Goal: Task Accomplishment & Management: Manage account settings

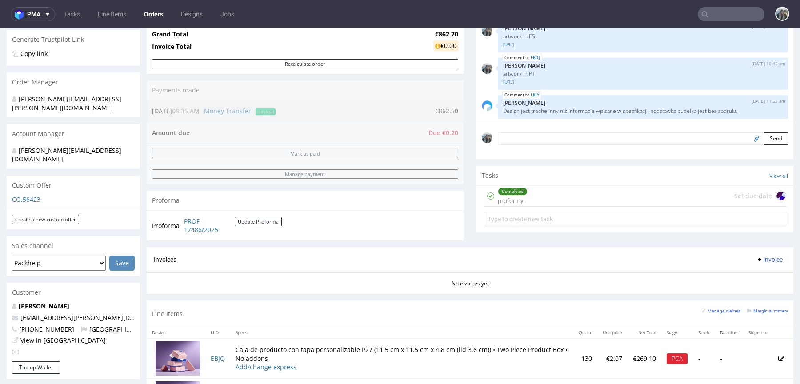
scroll to position [240, 0]
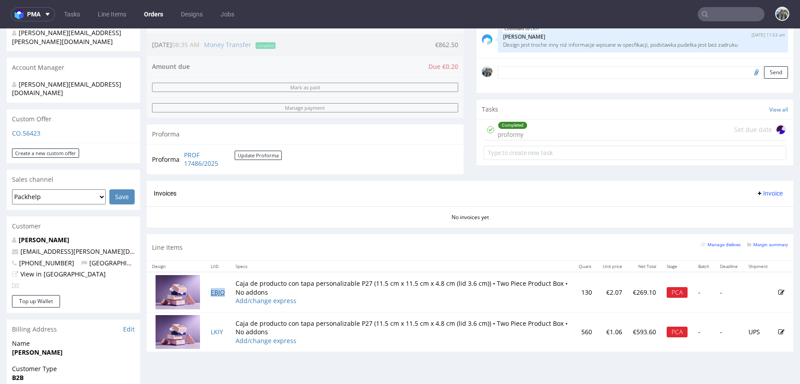
click at [212, 291] on link "EBJQ" at bounding box center [218, 292] width 14 height 8
click at [216, 330] on link "LKIY" at bounding box center [217, 332] width 12 height 8
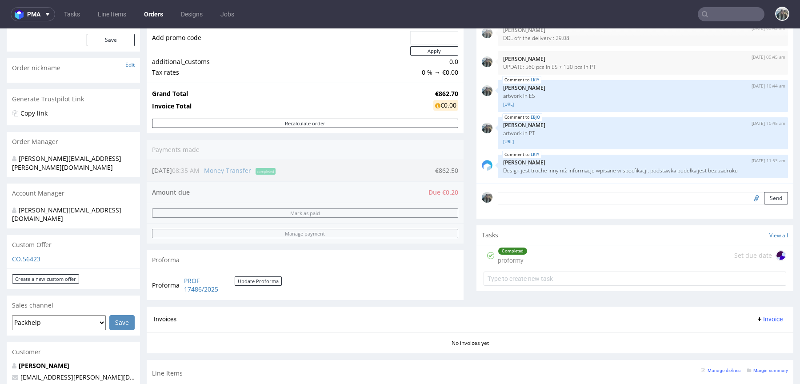
scroll to position [0, 0]
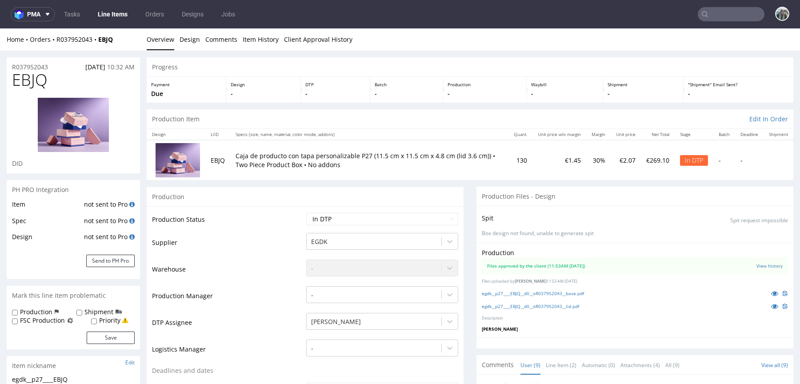
scroll to position [142, 0]
click at [220, 156] on td "EBJQ" at bounding box center [217, 160] width 25 height 40
click at [219, 159] on td "EBJQ" at bounding box center [217, 160] width 25 height 40
click at [215, 162] on td "EBJQ" at bounding box center [217, 160] width 25 height 40
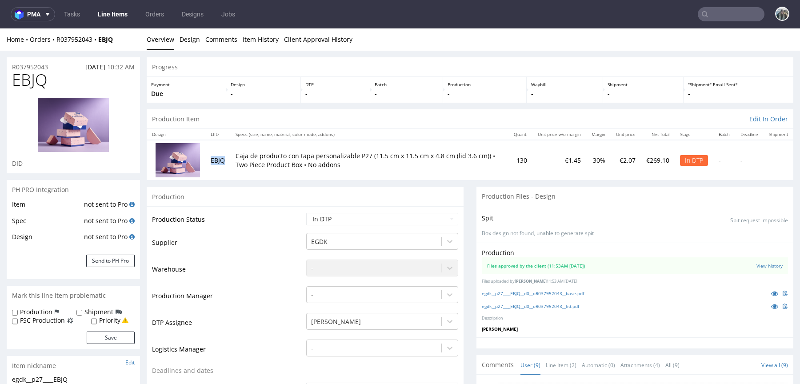
copy td "EBJQ"
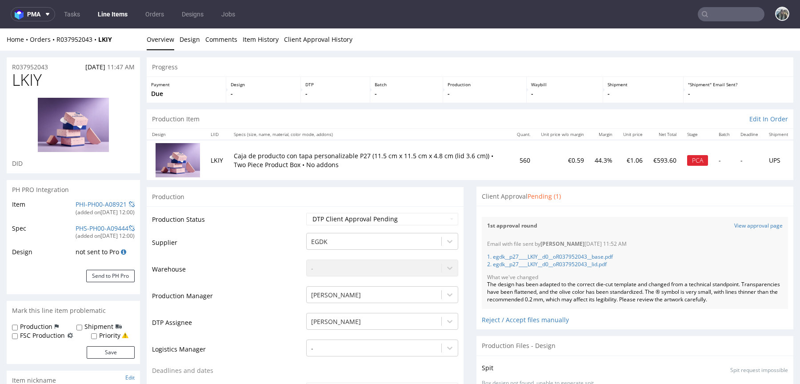
scroll to position [142, 0]
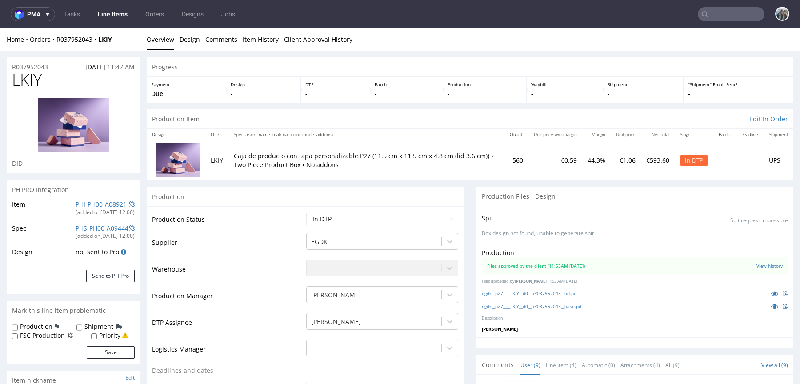
scroll to position [142, 0]
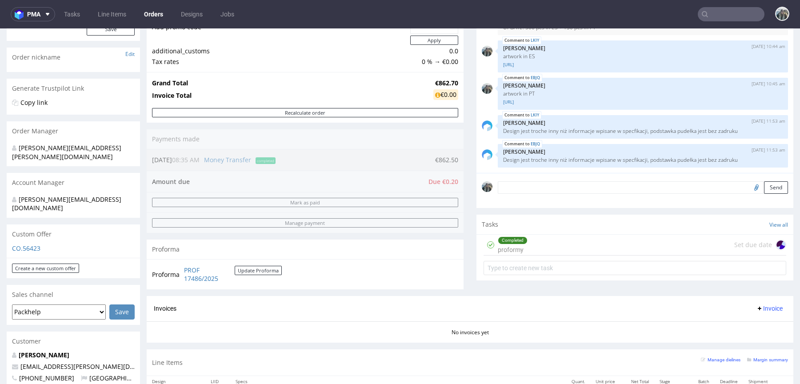
scroll to position [276, 0]
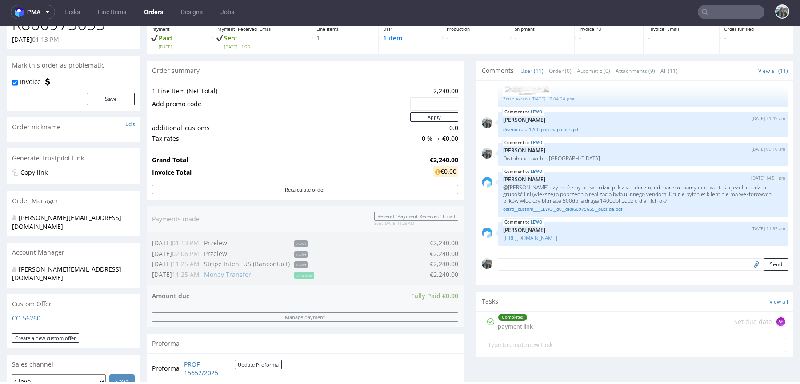
scroll to position [54, 0]
click at [535, 237] on link "https://packhelp.slack.com/archives/C0101HZ89EW/p1753259025905859" at bounding box center [530, 237] width 54 height 8
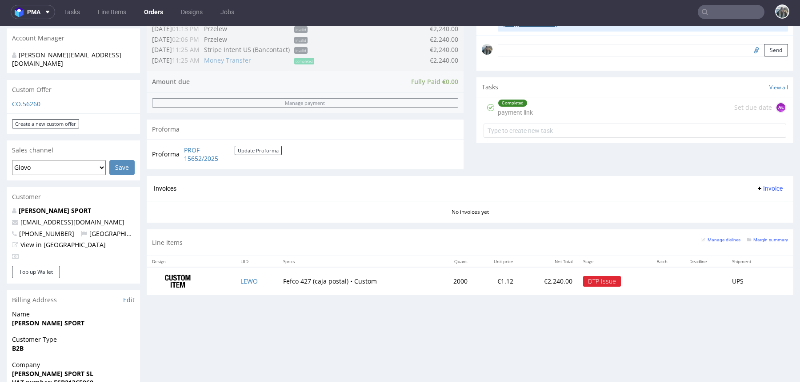
scroll to position [288, 0]
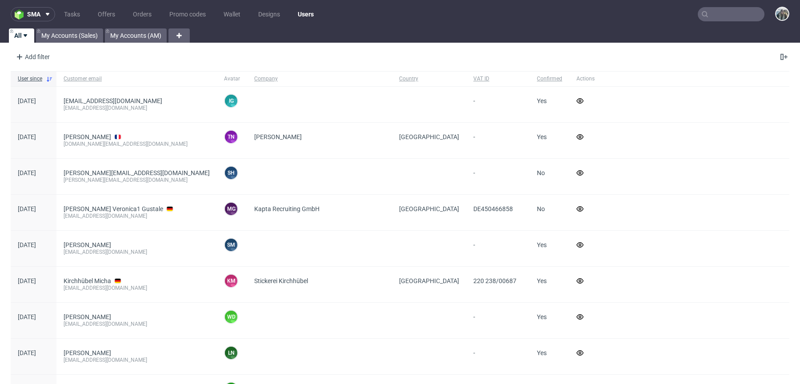
click at [713, 17] on input "text" at bounding box center [731, 14] width 67 height 14
paste input "thecaninemenu"
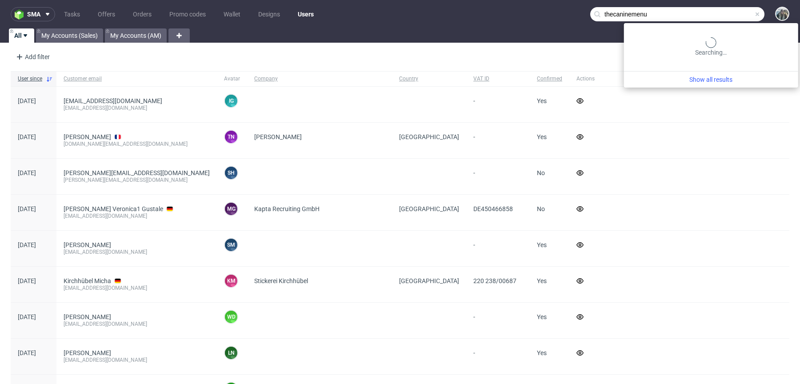
type input "thecaninemenu"
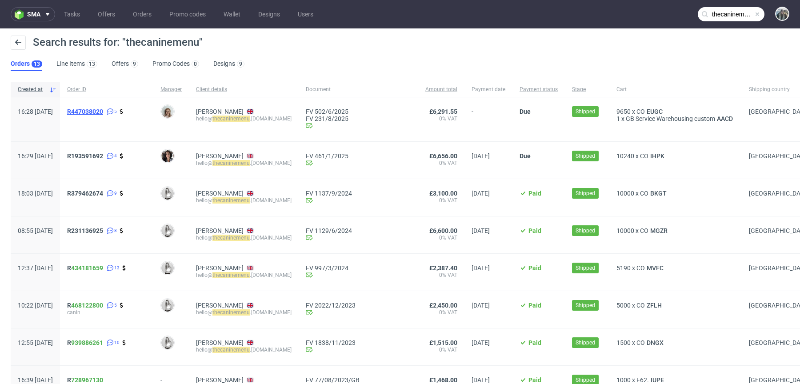
click at [103, 114] on span "R447038020" at bounding box center [85, 111] width 36 height 7
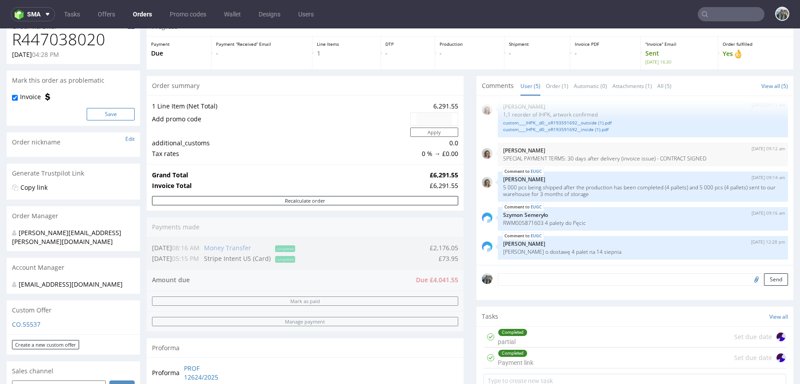
scroll to position [47, 0]
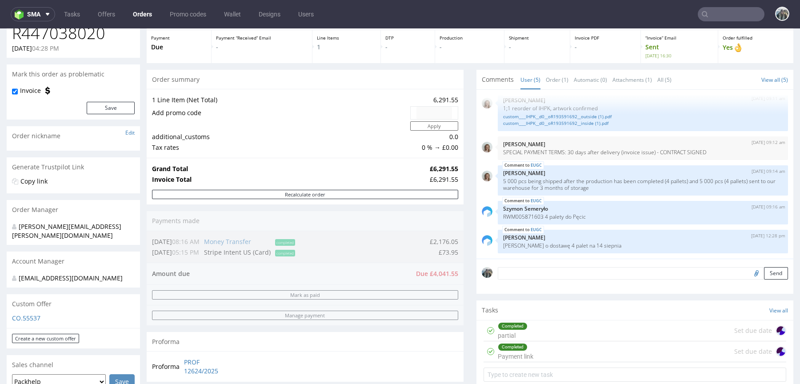
type input "thecaninemenu"
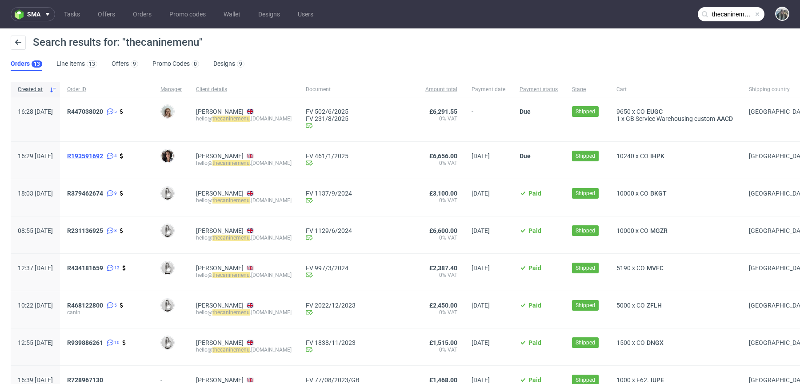
click at [103, 159] on span "R193591692" at bounding box center [85, 155] width 36 height 7
click at [710, 20] on input "thecaninemenu" at bounding box center [731, 14] width 67 height 14
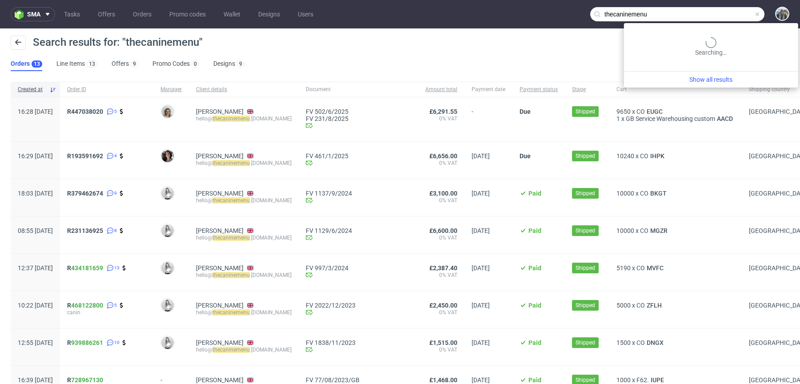
paste input "EUGC"
type input "EUGC"
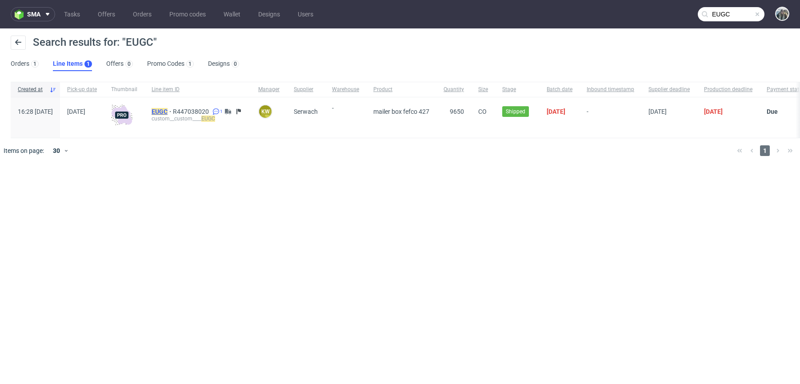
click at [168, 111] on mark "EUGC" at bounding box center [160, 111] width 16 height 7
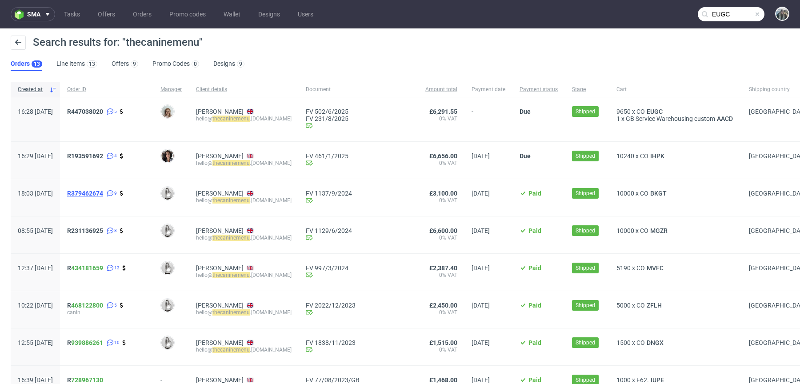
click at [103, 193] on span "R379462674" at bounding box center [85, 193] width 36 height 7
click at [113, 105] on div "R447038020 5" at bounding box center [106, 119] width 93 height 44
click at [103, 111] on span "R447038020" at bounding box center [85, 111] width 36 height 7
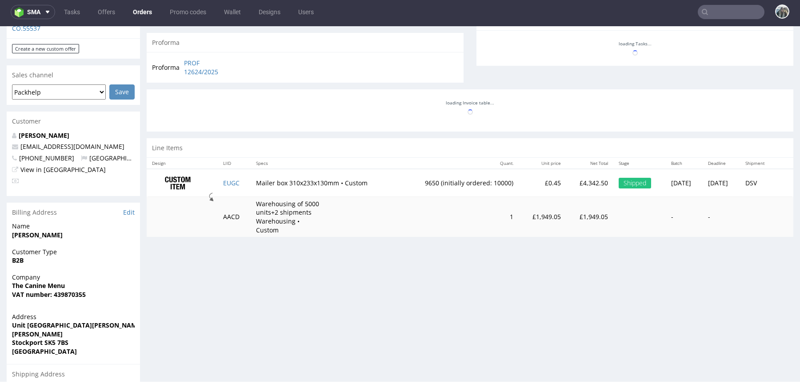
scroll to position [8, 0]
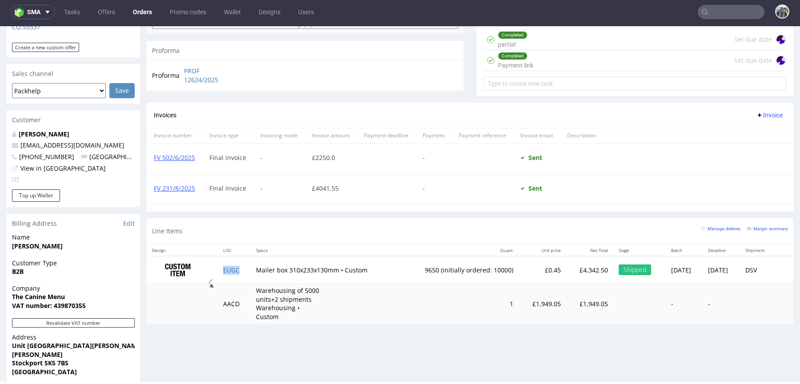
click at [238, 270] on td "EUGC" at bounding box center [234, 270] width 33 height 28
copy link "EUGC"
type input "thecaninemenu"
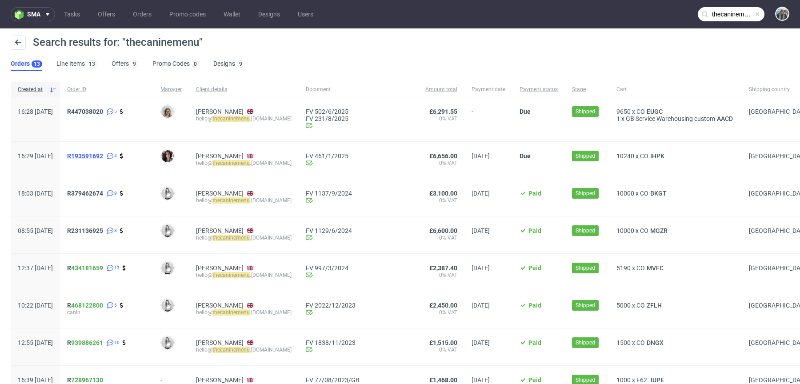
click at [103, 158] on span "R193591692" at bounding box center [85, 155] width 36 height 7
click at [103, 194] on span "R379462674" at bounding box center [85, 193] width 36 height 7
click at [110, 226] on div "R231136925 8" at bounding box center [106, 234] width 93 height 37
click at [103, 229] on span "R231136925" at bounding box center [85, 230] width 36 height 7
click at [103, 108] on span "R447038020" at bounding box center [85, 111] width 36 height 7
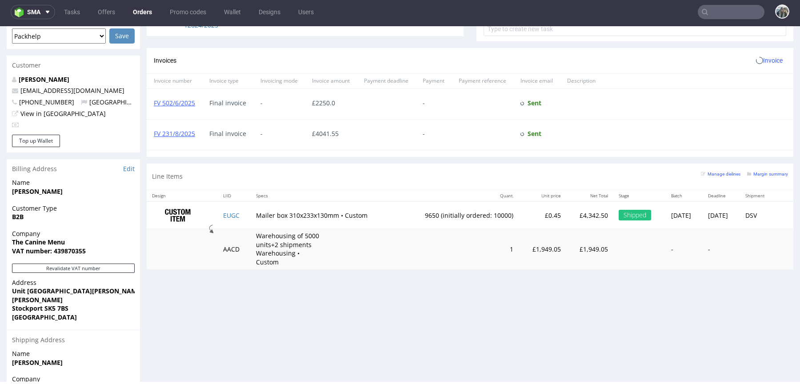
scroll to position [461, 0]
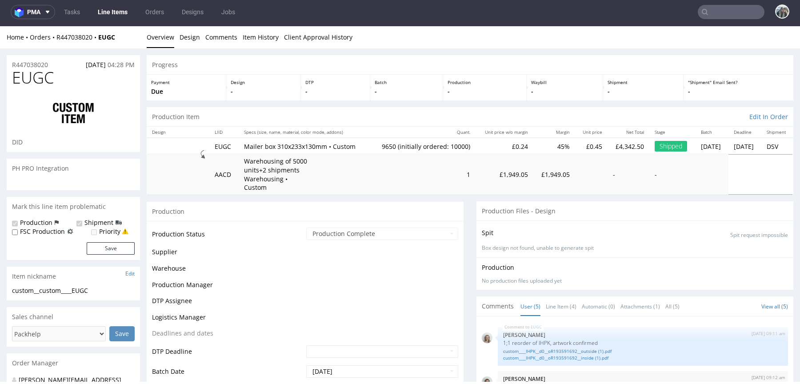
scroll to position [8, 0]
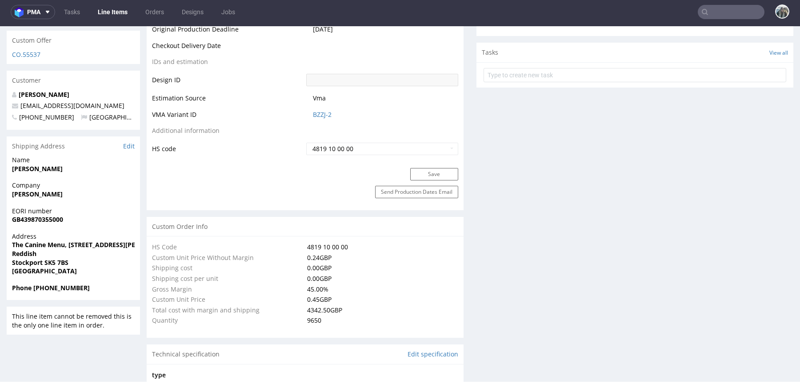
select select "in_progress"
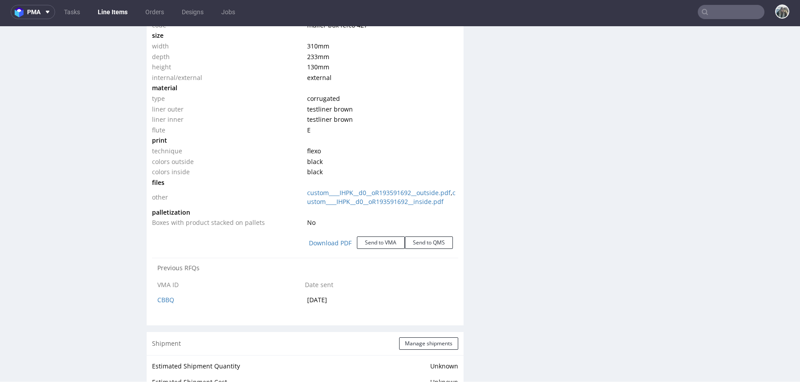
scroll to position [874, 0]
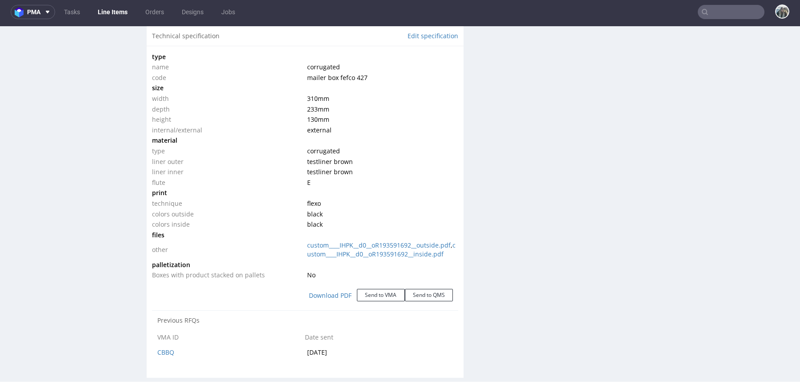
drag, startPoint x: 319, startPoint y: 207, endPoint x: 311, endPoint y: 202, distance: 9.8
click span "black"
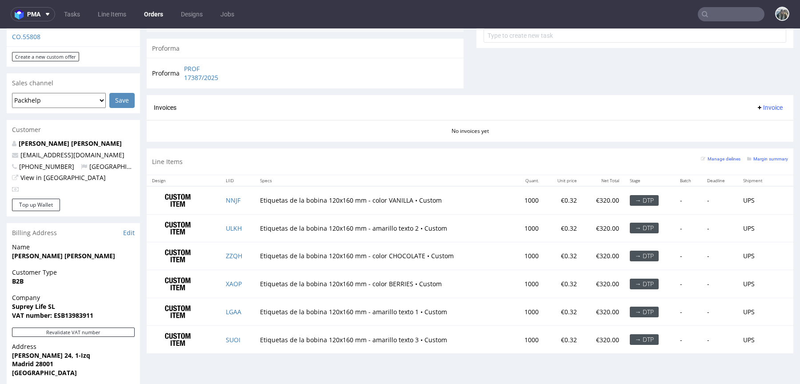
scroll to position [341, 0]
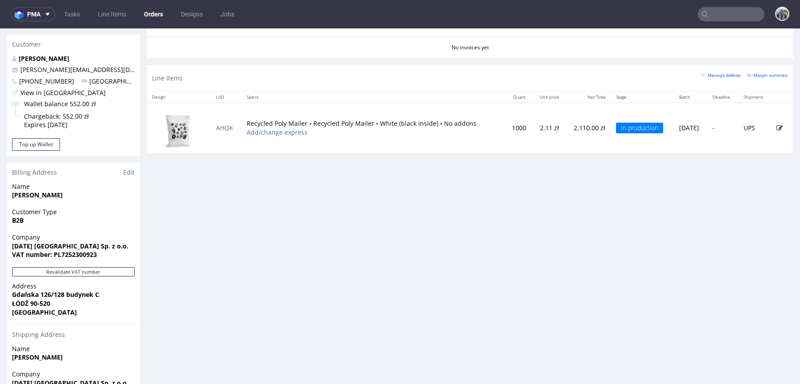
scroll to position [414, 0]
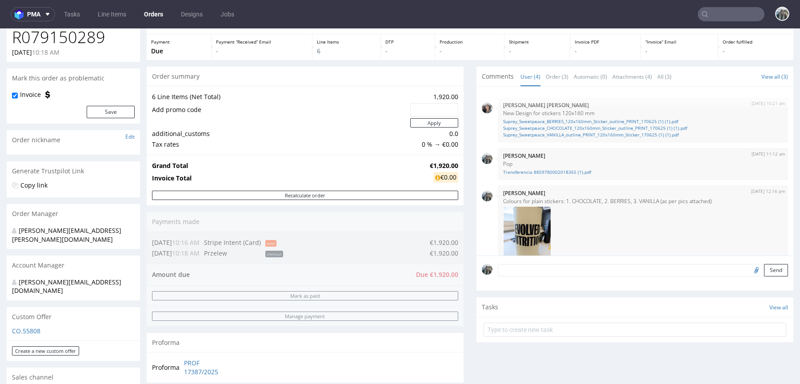
scroll to position [152, 0]
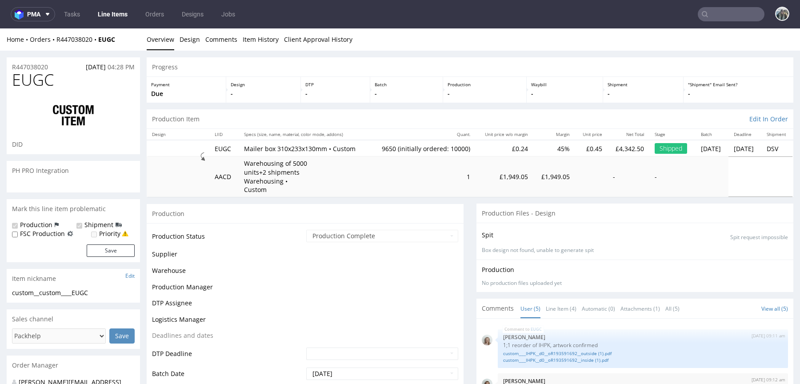
scroll to position [8, 0]
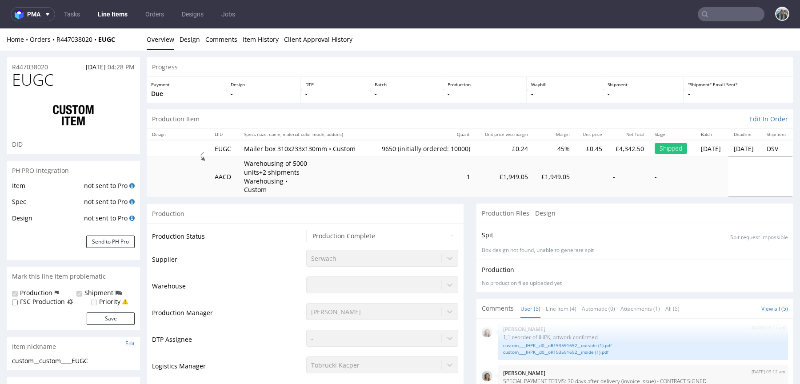
select select "in_progress"
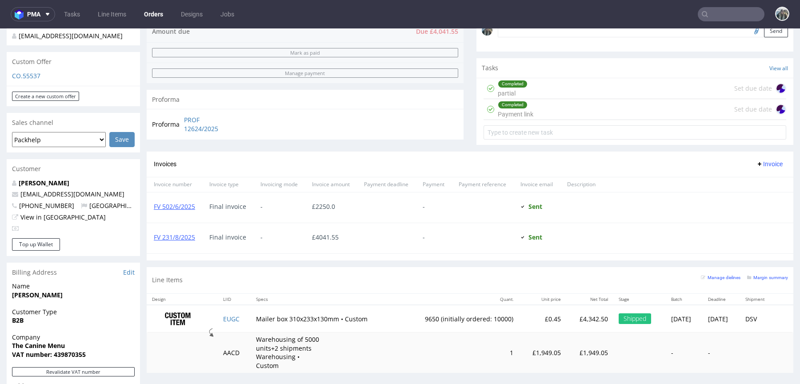
scroll to position [321, 0]
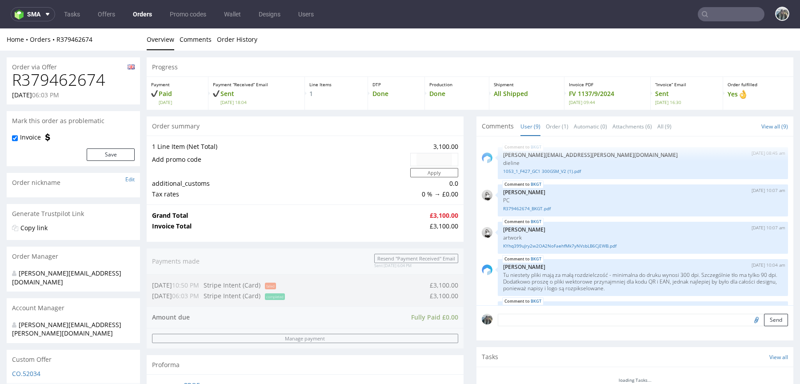
scroll to position [165, 0]
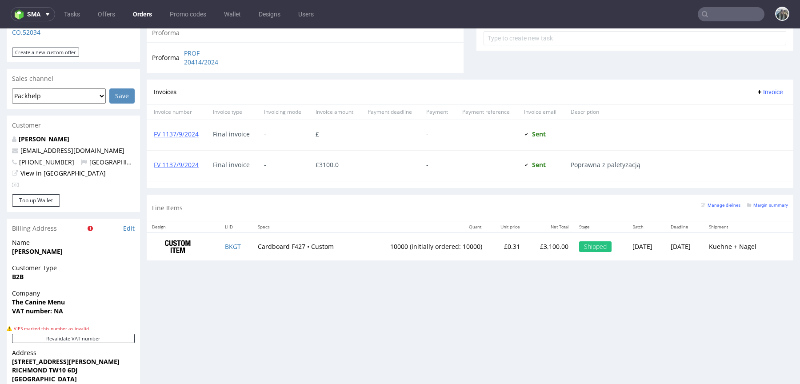
scroll to position [348, 0]
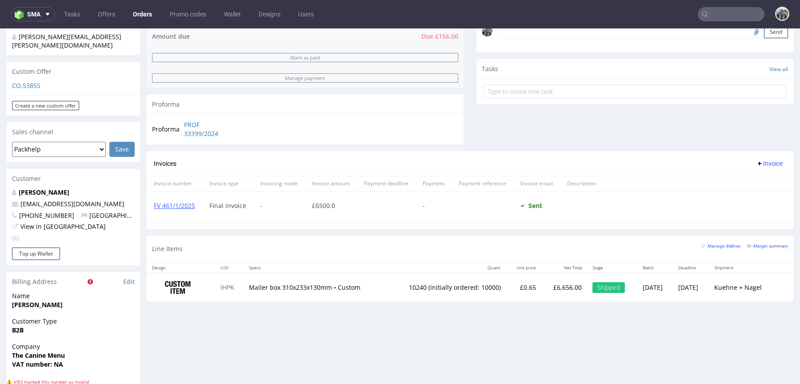
scroll to position [402, 0]
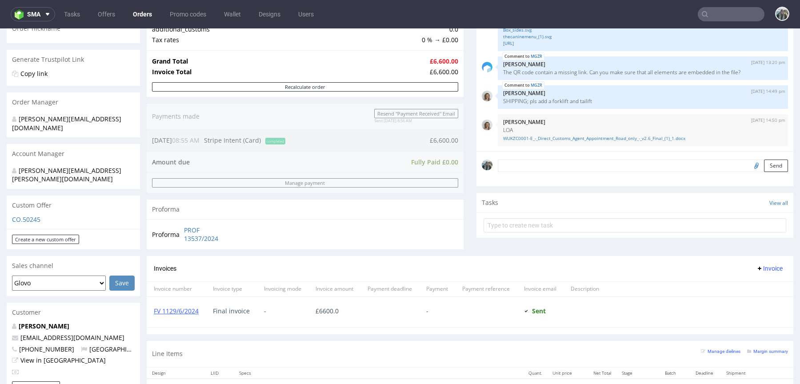
scroll to position [118, 0]
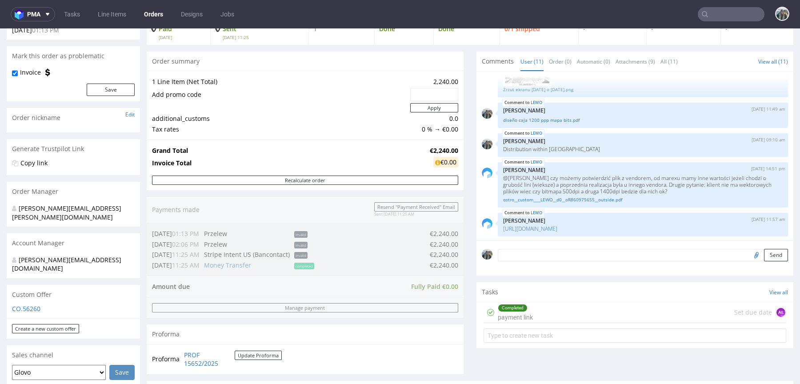
scroll to position [316, 0]
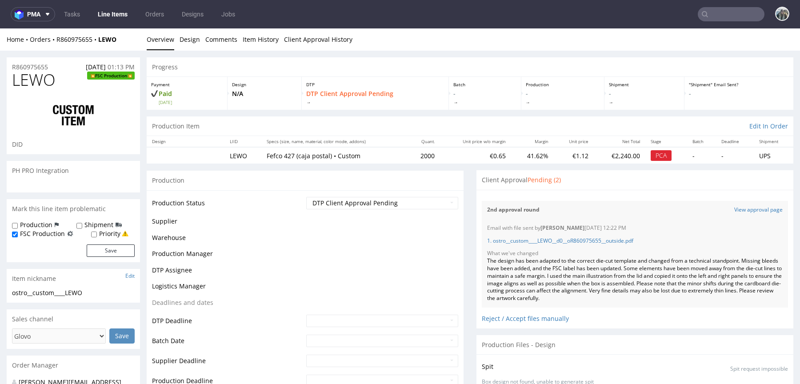
scroll to position [553, 0]
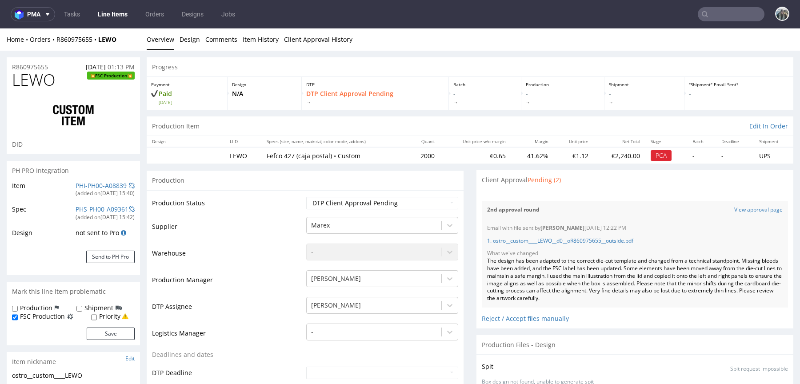
click at [40, 76] on span "LEWO" at bounding box center [34, 80] width 44 height 18
copy span "LEWO"
click at [736, 208] on link "View approval page" at bounding box center [758, 210] width 48 height 8
